Goal: Contribute content: Add original content to the website for others to see

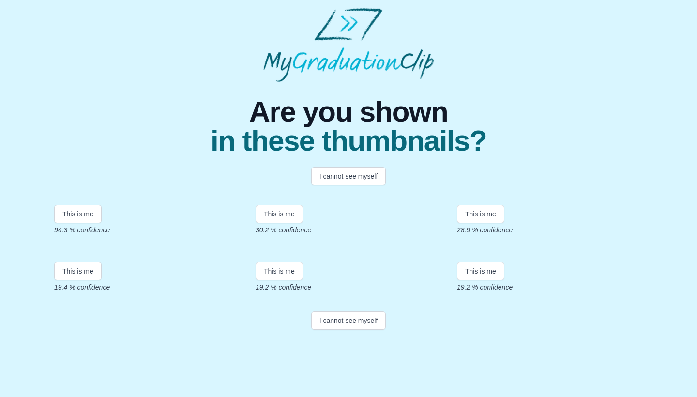
scroll to position [153, 0]
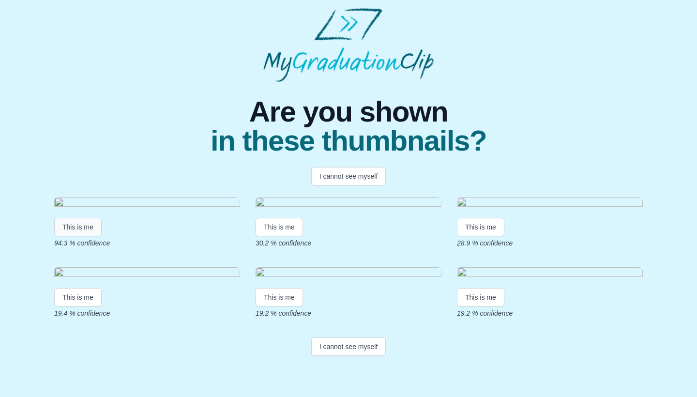
click at [81, 218] on button "This is me" at bounding box center [77, 227] width 47 height 18
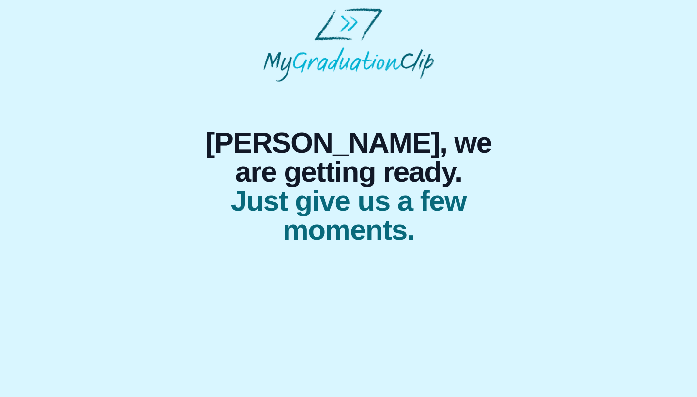
scroll to position [0, 0]
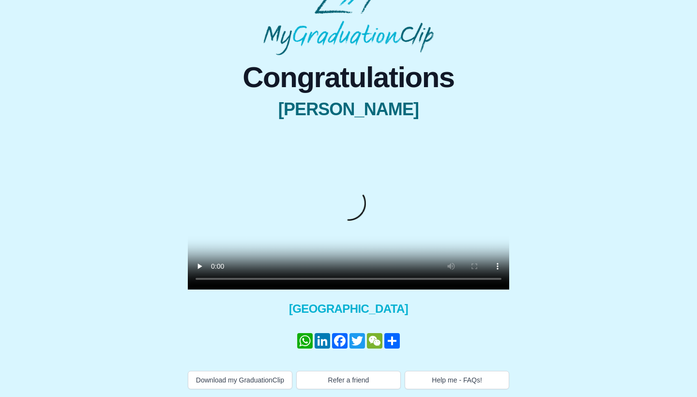
scroll to position [59, 0]
click at [234, 371] on button "Download my GraduationClip" at bounding box center [240, 380] width 105 height 18
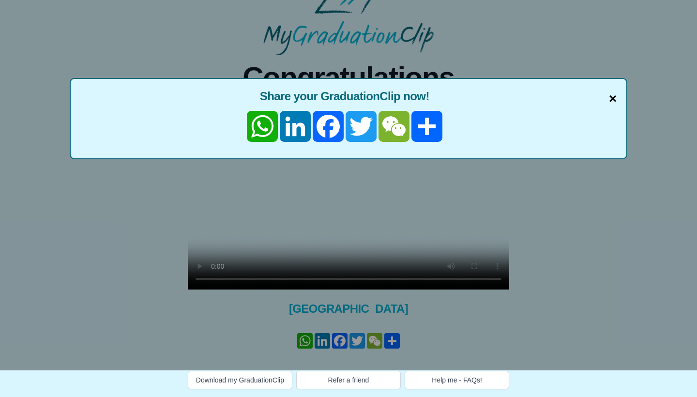
click at [610, 89] on span "×" at bounding box center [613, 99] width 8 height 20
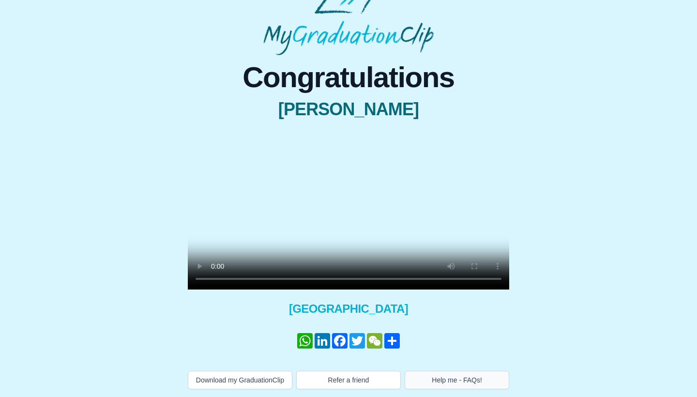
click at [448, 376] on button "Help me - FAQs!" at bounding box center [457, 380] width 105 height 18
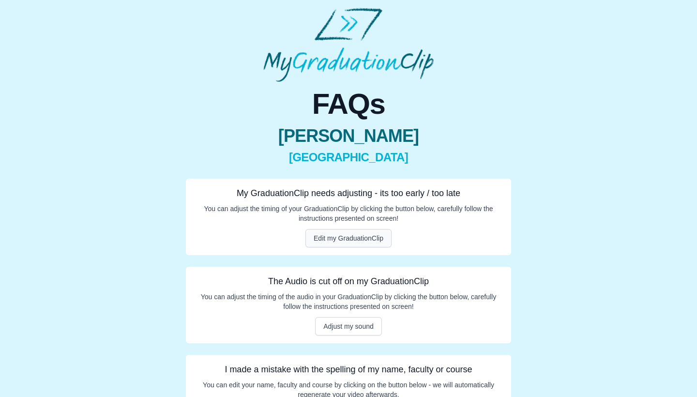
click at [351, 236] on button "Edit my GraduationClip" at bounding box center [348, 238] width 86 height 18
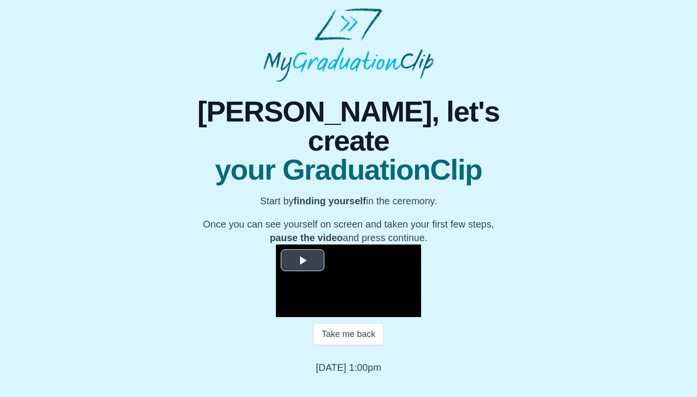
scroll to position [80, 0]
click at [350, 345] on button "Take me back" at bounding box center [348, 334] width 70 height 22
click at [349, 345] on button "Take me back" at bounding box center [348, 334] width 70 height 22
click at [303, 260] on span "Video Player" at bounding box center [303, 260] width 0 height 0
click at [286, 310] on span "Video Player" at bounding box center [286, 310] width 0 height 0
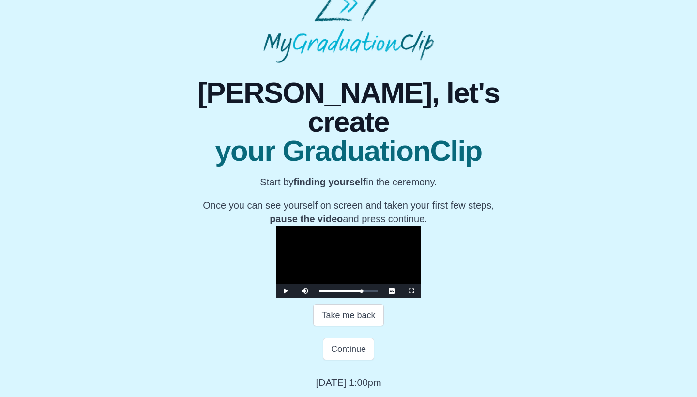
scroll to position [114, 0]
click at [354, 317] on button "Take me back" at bounding box center [348, 315] width 70 height 22
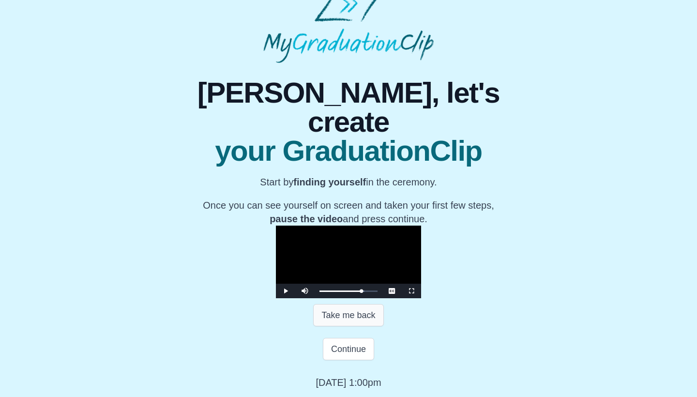
click at [353, 311] on button "Take me back" at bounding box center [348, 315] width 70 height 22
click at [361, 291] on div "1:04:58 Progress : 0%" at bounding box center [341, 291] width 42 height 2
click at [286, 291] on span "Video Player" at bounding box center [286, 291] width 0 height 0
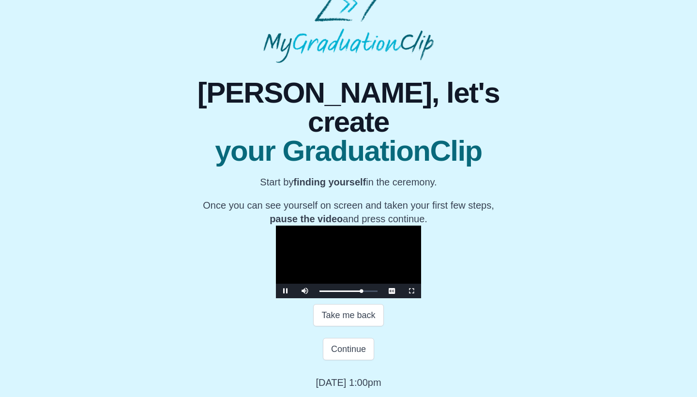
click at [286, 291] on span "Video Player" at bounding box center [286, 291] width 0 height 0
click at [361, 290] on div "1:05:16 Progress : 0%" at bounding box center [341, 291] width 42 height 2
click at [350, 349] on button "Continue" at bounding box center [348, 349] width 51 height 22
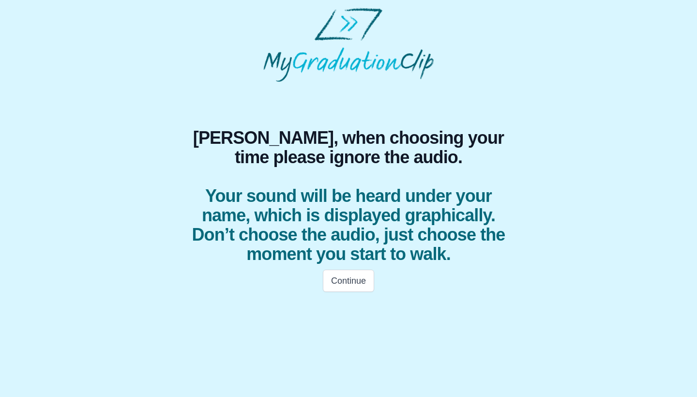
scroll to position [0, 0]
click at [332, 281] on button "Continue" at bounding box center [348, 281] width 51 height 22
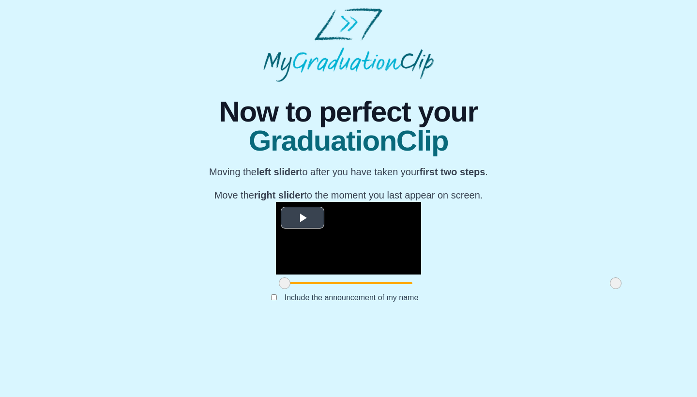
scroll to position [57, 0]
click at [303, 218] on span "Video Player" at bounding box center [303, 218] width 0 height 0
drag, startPoint x: 182, startPoint y: 349, endPoint x: 196, endPoint y: 350, distance: 14.6
click at [293, 289] on span at bounding box center [299, 283] width 12 height 12
click at [276, 272] on video "Video Player" at bounding box center [348, 238] width 145 height 73
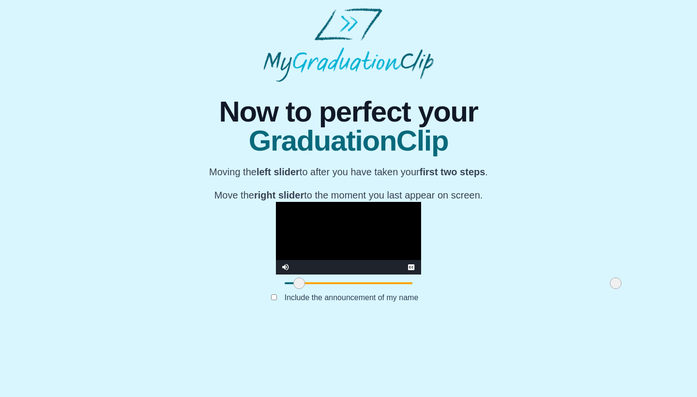
click at [288, 241] on video "Video Player" at bounding box center [348, 238] width 145 height 73
drag, startPoint x: 197, startPoint y: 347, endPoint x: 293, endPoint y: 346, distance: 96.3
click at [390, 289] on span at bounding box center [396, 283] width 12 height 12
drag, startPoint x: 514, startPoint y: 351, endPoint x: 499, endPoint y: 349, distance: 15.3
click at [595, 289] on span at bounding box center [601, 283] width 12 height 12
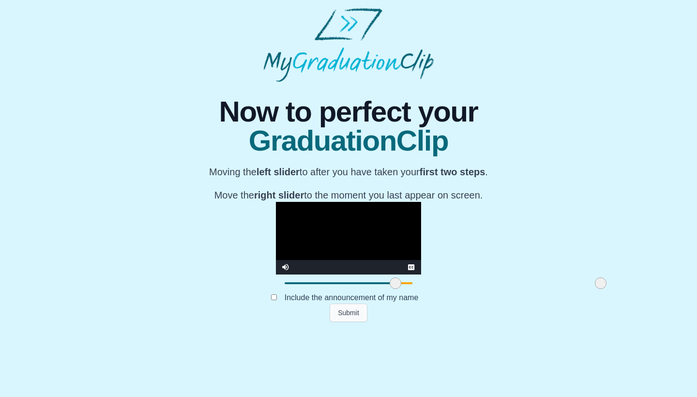
click at [357, 322] on button "Submit" at bounding box center [349, 313] width 38 height 18
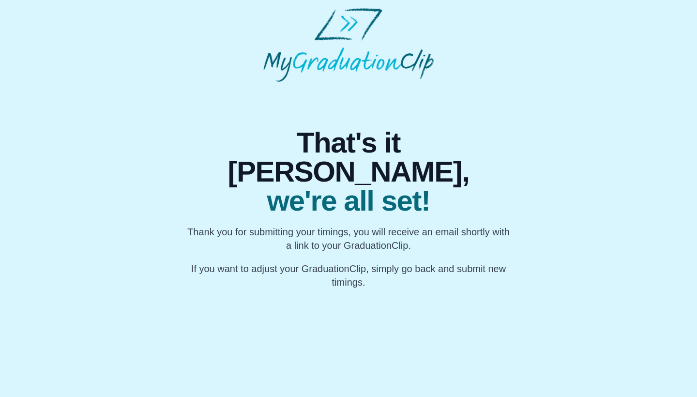
scroll to position [0, 0]
